Goal: Task Accomplishment & Management: Use online tool/utility

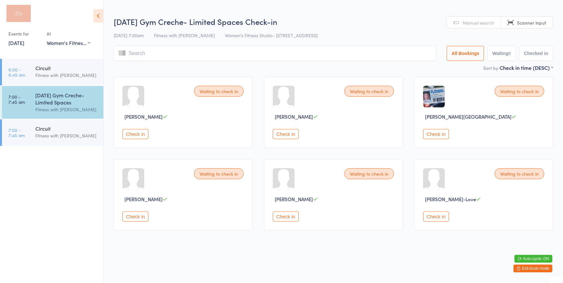
select select "0"
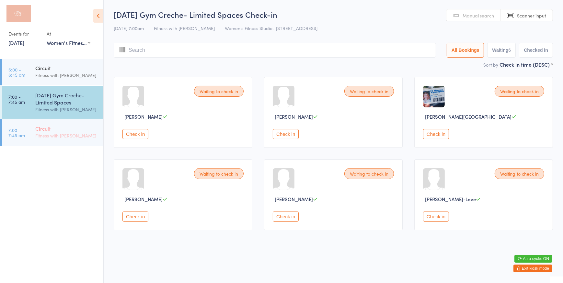
click at [88, 137] on div "Fitness with [PERSON_NAME]" at bounding box center [66, 135] width 62 height 7
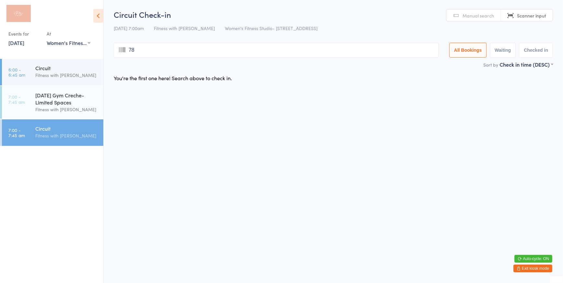
type input "787"
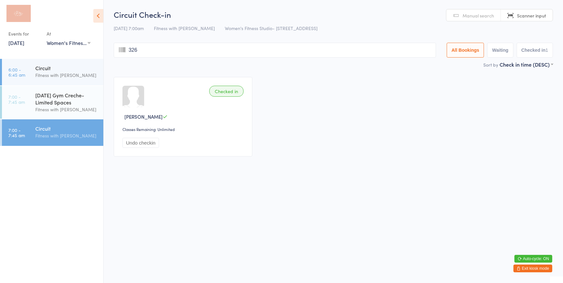
type input "3265"
type input "2509"
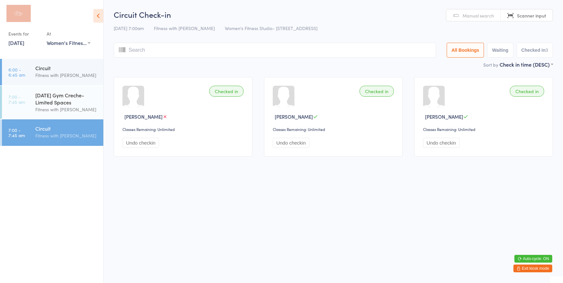
click at [482, 16] on span "Manual search" at bounding box center [477, 15] width 31 height 6
click at [282, 53] on input "search" at bounding box center [275, 50] width 322 height 15
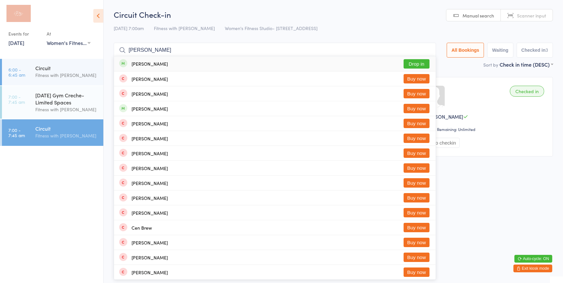
type input "[PERSON_NAME]"
click at [408, 65] on button "Drop in" at bounding box center [416, 63] width 26 height 9
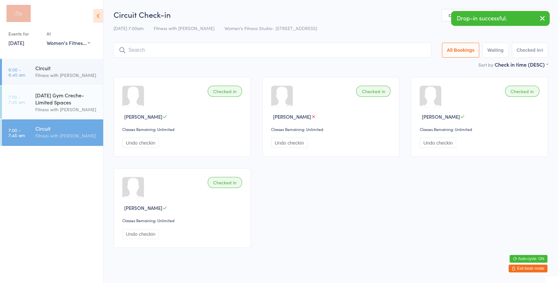
click at [448, 19] on link "Manual search" at bounding box center [469, 15] width 54 height 12
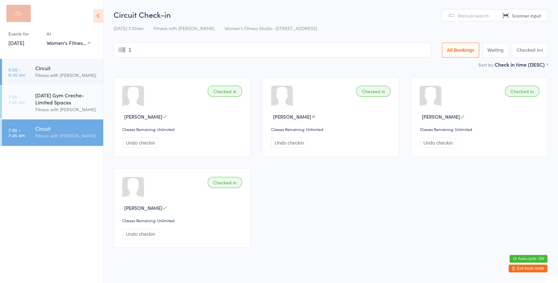
type input "11"
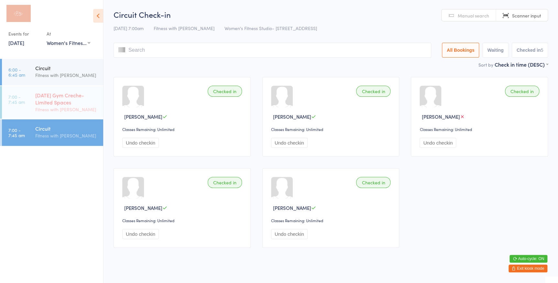
click at [82, 101] on div "[DATE] Gym Creche- Limited Spaces" at bounding box center [66, 99] width 62 height 14
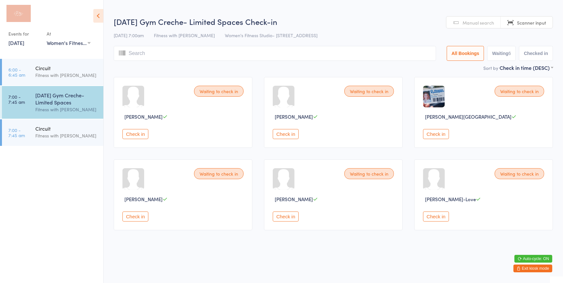
click at [424, 136] on button "Check in" at bounding box center [436, 134] width 26 height 10
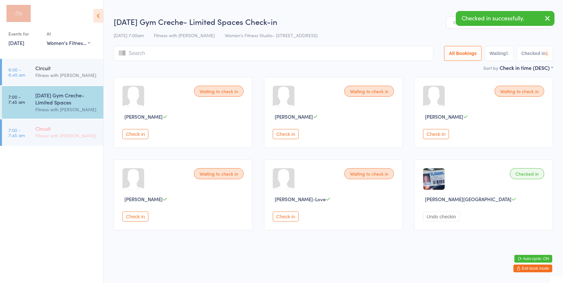
click at [65, 137] on div "Fitness with [PERSON_NAME]" at bounding box center [66, 135] width 62 height 7
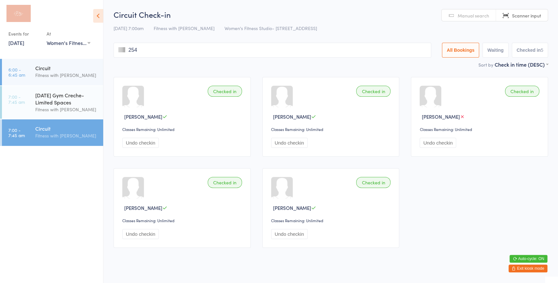
type input "2544"
drag, startPoint x: 481, startPoint y: 16, endPoint x: 451, endPoint y: 19, distance: 30.7
click at [482, 16] on span "Manual search" at bounding box center [473, 15] width 31 height 6
click at [320, 48] on input "search" at bounding box center [273, 50] width 318 height 15
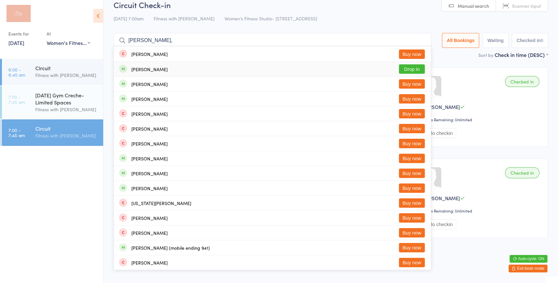
type input "[PERSON_NAME],"
click at [416, 70] on button "Drop in" at bounding box center [412, 68] width 26 height 9
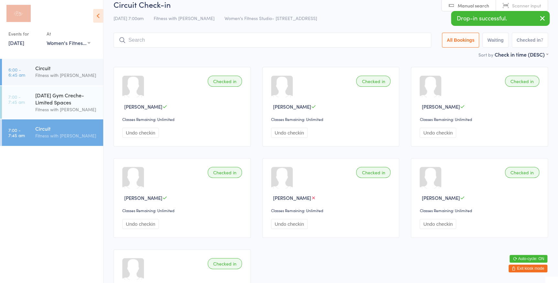
click at [446, 5] on link "Manual search" at bounding box center [469, 5] width 54 height 12
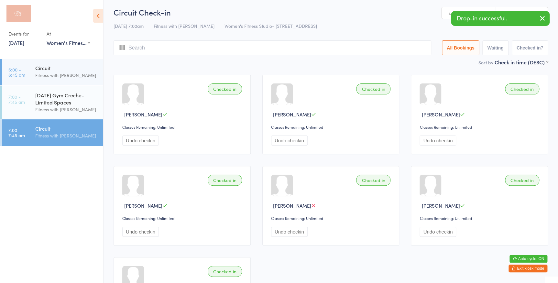
scroll to position [0, 0]
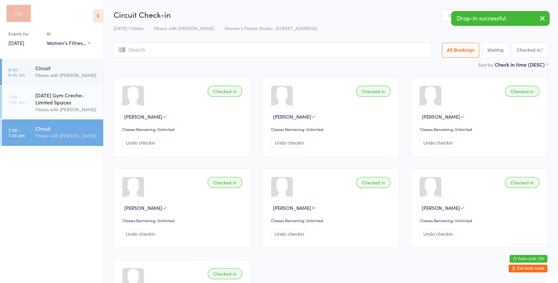
click at [545, 18] on icon "button" at bounding box center [543, 18] width 8 height 8
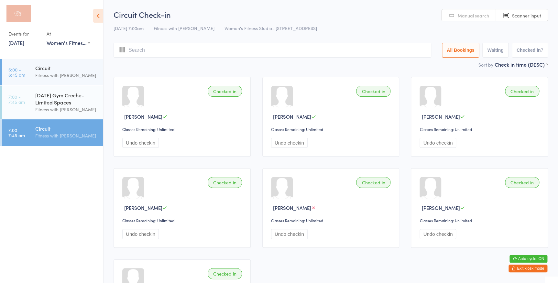
click at [155, 51] on input "search" at bounding box center [273, 50] width 318 height 15
click at [476, 19] on link "Manual search" at bounding box center [469, 15] width 54 height 12
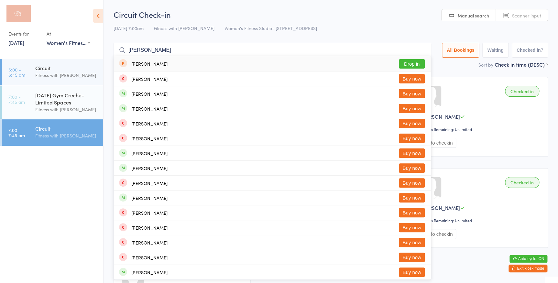
type input "[PERSON_NAME]"
click at [417, 67] on button "Drop in" at bounding box center [412, 63] width 26 height 9
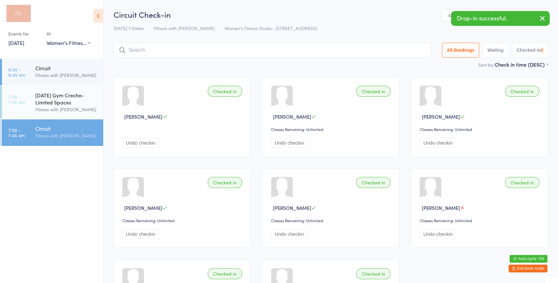
click at [547, 18] on button "button" at bounding box center [543, 18] width 14 height 15
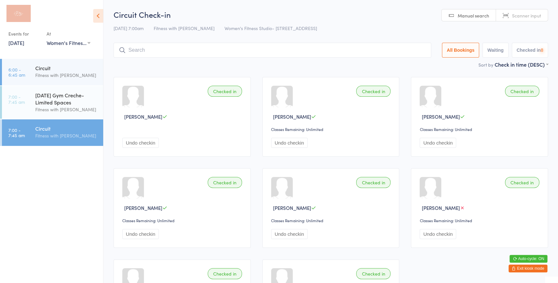
click at [540, 17] on span "Scanner input" at bounding box center [526, 15] width 29 height 6
type input "3002"
type input "875"
type input "796"
type input "1368"
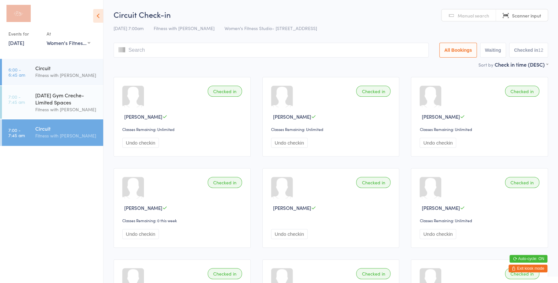
click at [473, 14] on span "Manual search" at bounding box center [473, 15] width 31 height 6
click at [254, 50] on input "search" at bounding box center [271, 50] width 315 height 15
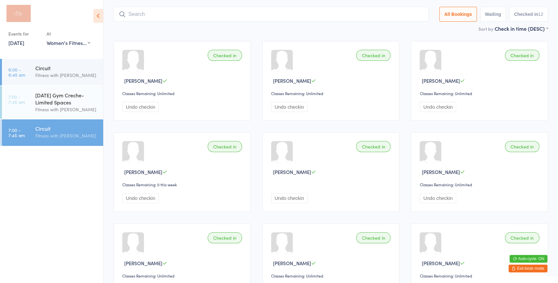
scroll to position [43, 0]
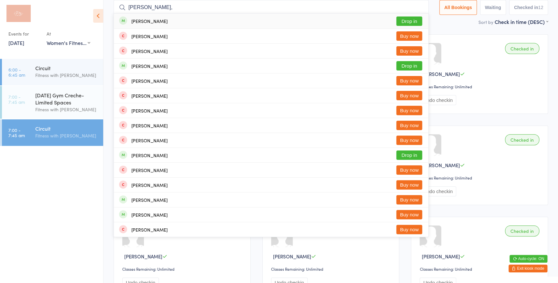
type input "[PERSON_NAME],"
click at [403, 19] on button "Drop in" at bounding box center [410, 21] width 26 height 9
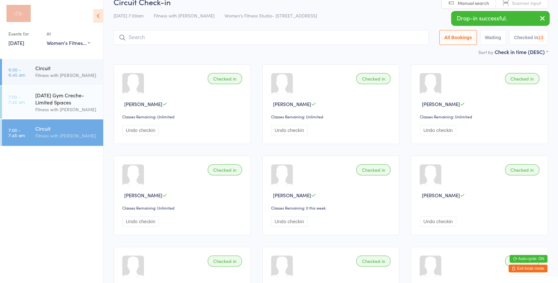
scroll to position [0, 0]
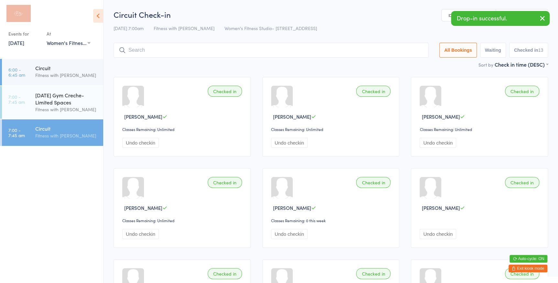
click at [449, 18] on link "Manual search" at bounding box center [469, 15] width 54 height 12
click at [541, 16] on icon "button" at bounding box center [543, 18] width 8 height 8
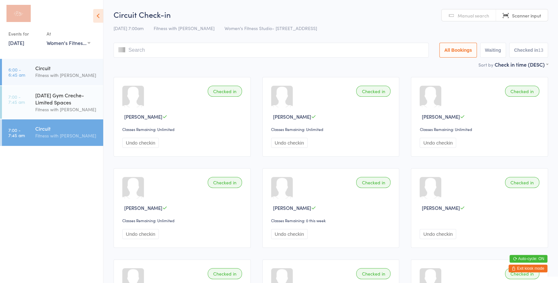
click at [473, 18] on span "Manual search" at bounding box center [473, 15] width 31 height 6
click at [290, 52] on input "search" at bounding box center [271, 50] width 315 height 15
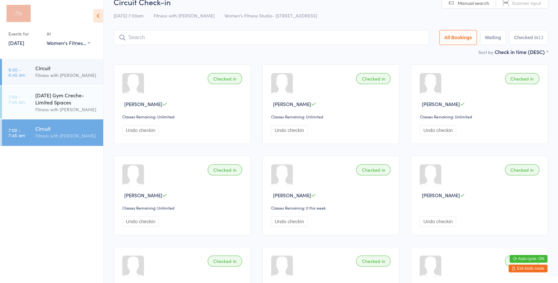
scroll to position [43, 0]
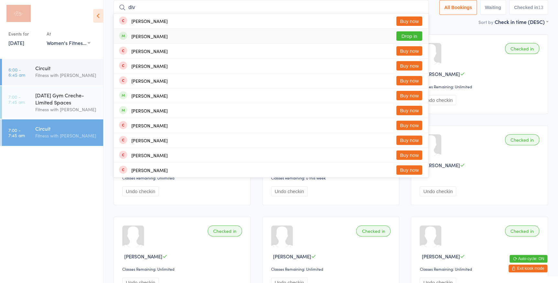
type input "div"
click at [402, 36] on button "Drop in" at bounding box center [410, 35] width 26 height 9
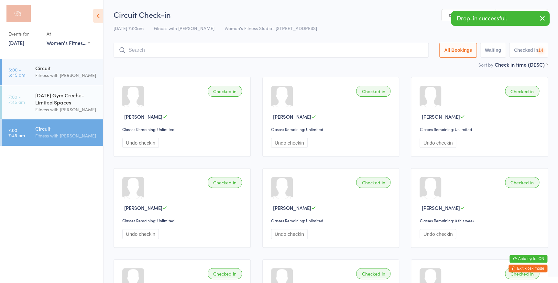
scroll to position [0, 0]
click at [444, 17] on link "Manual search" at bounding box center [469, 15] width 54 height 12
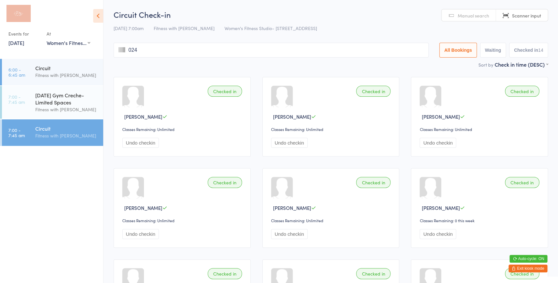
type input "0245"
type input "2538"
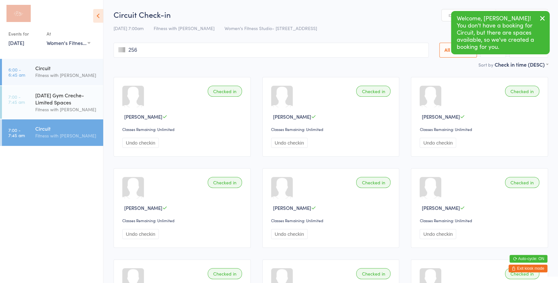
type input "2561"
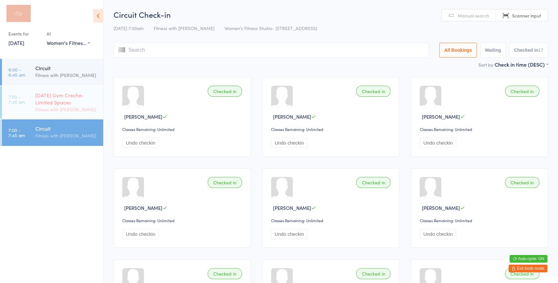
click at [65, 99] on div "[DATE] Gym Creche- Limited Spaces" at bounding box center [66, 99] width 62 height 14
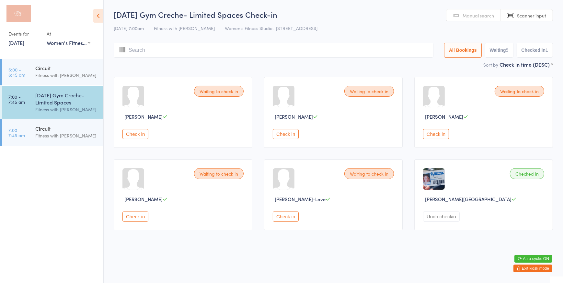
click at [287, 217] on button "Check in" at bounding box center [286, 217] width 26 height 10
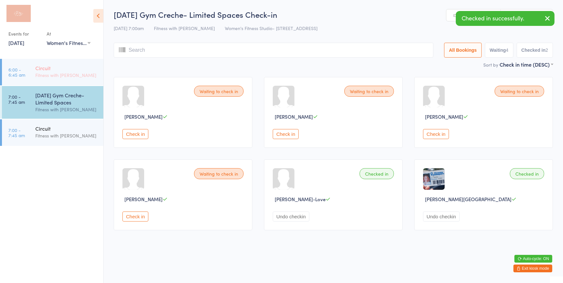
click at [24, 76] on time "6:00 - 6:45 am" at bounding box center [16, 72] width 17 height 10
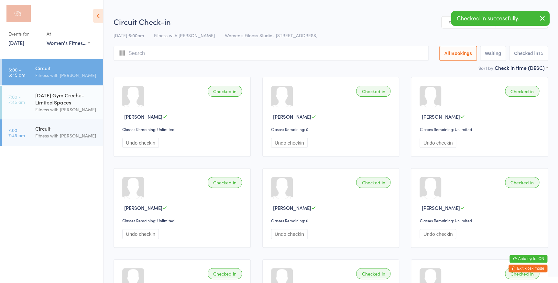
click at [231, 55] on input "search" at bounding box center [271, 53] width 315 height 15
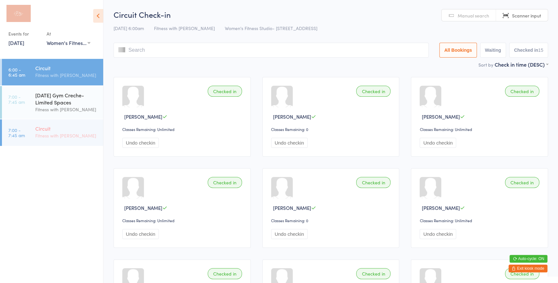
click at [48, 136] on div "Fitness with [PERSON_NAME]" at bounding box center [66, 135] width 62 height 7
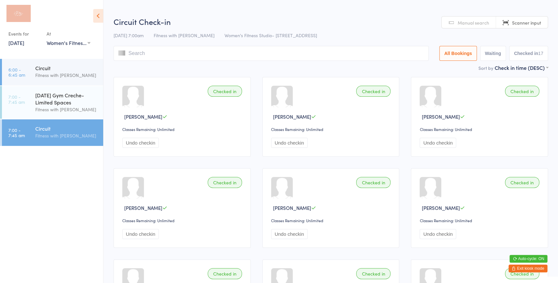
click at [464, 19] on span "Manual search" at bounding box center [473, 22] width 31 height 6
click at [259, 52] on input "search" at bounding box center [271, 53] width 315 height 15
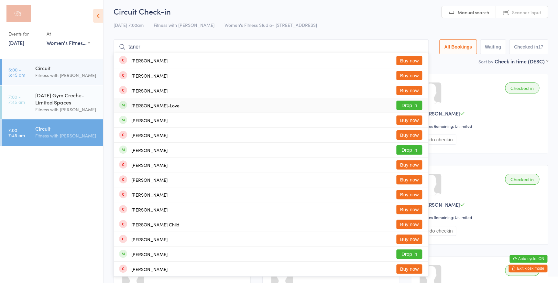
type input "taner"
click at [403, 104] on button "Drop in" at bounding box center [410, 105] width 26 height 9
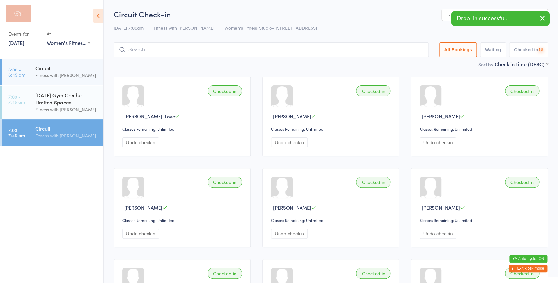
scroll to position [0, 0]
click at [542, 16] on icon "button" at bounding box center [543, 18] width 8 height 8
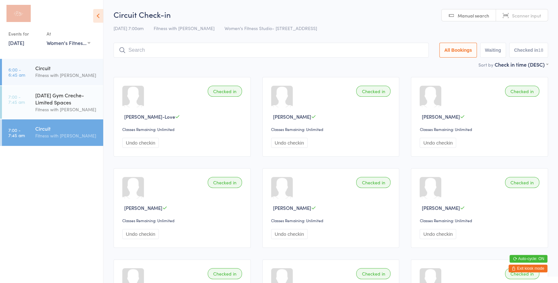
click at [456, 18] on link "Manual search" at bounding box center [469, 15] width 54 height 12
type input "2038"
click at [48, 97] on div "[DATE] Gym Creche- Limited Spaces" at bounding box center [66, 99] width 62 height 14
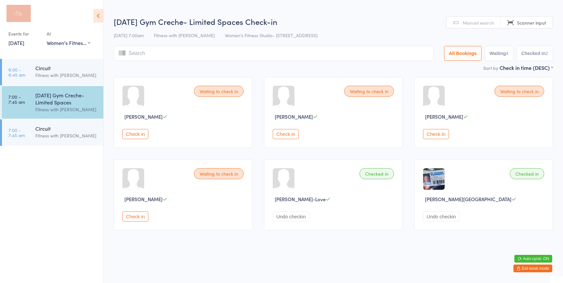
click at [281, 133] on button "Check in" at bounding box center [286, 134] width 26 height 10
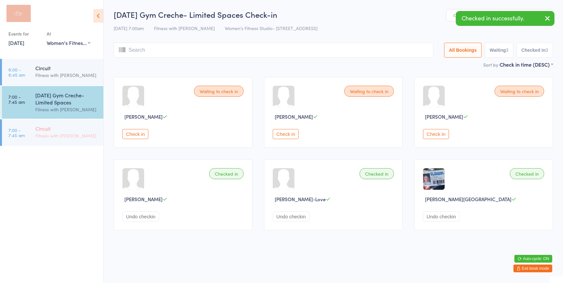
click at [52, 133] on div "Fitness with [PERSON_NAME]" at bounding box center [66, 135] width 62 height 7
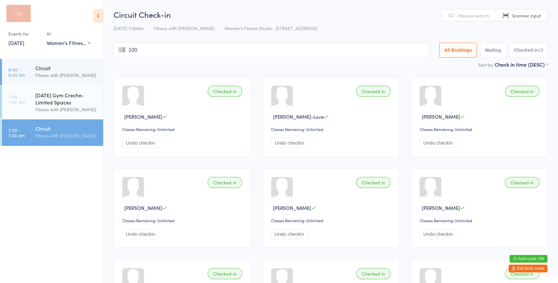
type input "1008"
click at [43, 106] on div "Fitness with [PERSON_NAME]" at bounding box center [66, 109] width 62 height 7
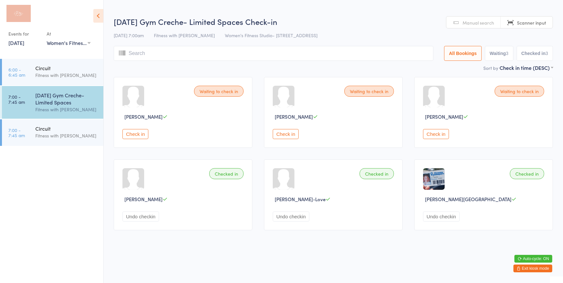
click at [289, 135] on button "Check in" at bounding box center [286, 134] width 26 height 10
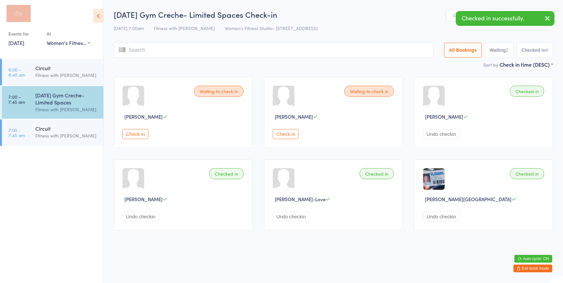
click at [283, 137] on button "Check in" at bounding box center [286, 134] width 26 height 10
click at [37, 136] on div "Fitness with [PERSON_NAME]" at bounding box center [66, 135] width 62 height 7
